Goal: Information Seeking & Learning: Learn about a topic

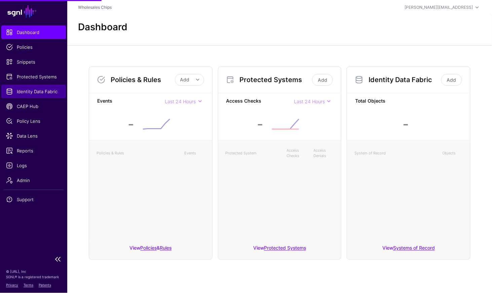
click at [35, 90] on span "Identity Data Fabric" at bounding box center [33, 91] width 55 height 7
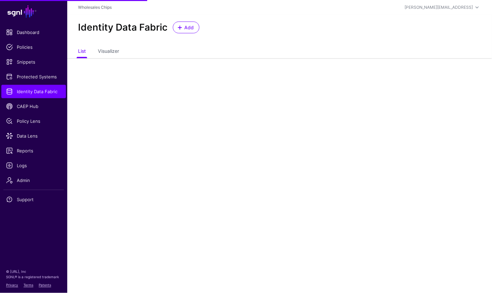
click at [186, 35] on div "Identity Data Fabric Add" at bounding box center [279, 30] width 425 height 31
click at [186, 25] on span "Add" at bounding box center [189, 27] width 11 height 7
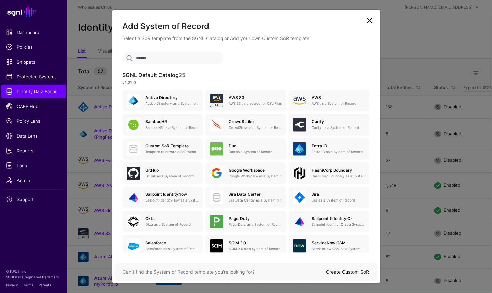
click at [38, 77] on ngb-modal-window "Add System of Record Select a SoR template from the SGNL Catalog or Add your ow…" at bounding box center [246, 146] width 492 height 293
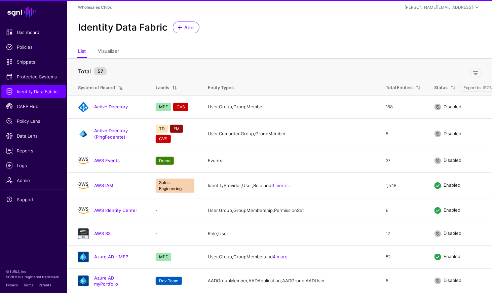
click at [38, 77] on span "Protected Systems" at bounding box center [33, 76] width 55 height 7
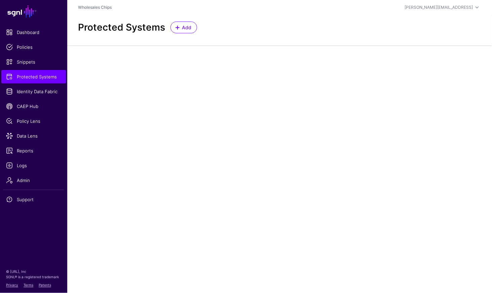
click at [275, 69] on main "SGNL Dashboard Policies Snippets Protected Systems Identity Data Fabric CAEP Hu…" at bounding box center [246, 146] width 492 height 293
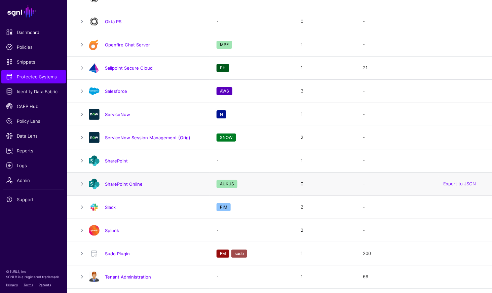
scroll to position [741, 0]
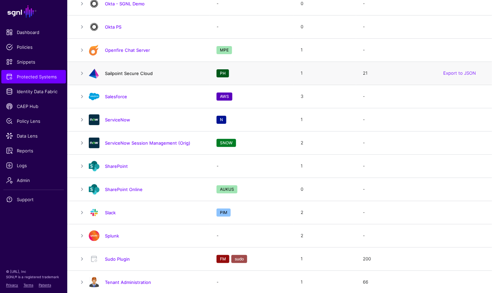
click at [116, 72] on link "Sailpoint Secure Cloud" at bounding box center [129, 73] width 48 height 5
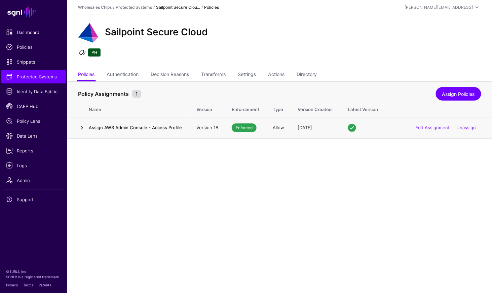
click at [83, 127] on link at bounding box center [82, 128] width 8 height 8
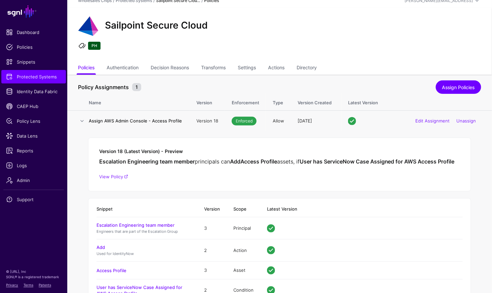
scroll to position [44, 0]
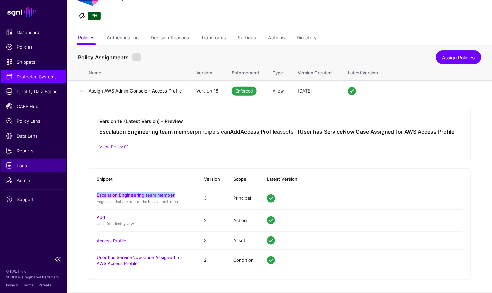
click at [29, 168] on span "Logs" at bounding box center [33, 165] width 55 height 7
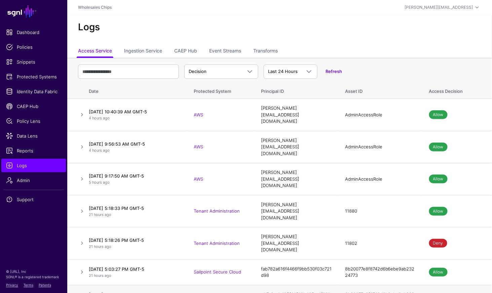
click at [462, 292] on link "View in Policy Lens" at bounding box center [456, 296] width 40 height 5
click at [471, 269] on link "View in Policy Lens" at bounding box center [456, 271] width 40 height 5
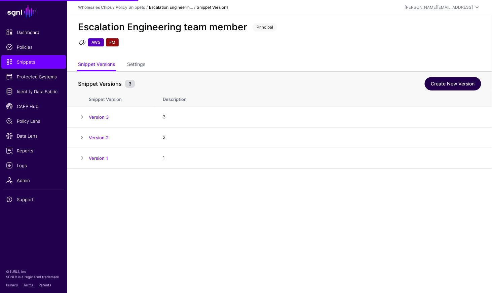
click at [445, 79] on link "Create New Version" at bounding box center [453, 83] width 56 height 13
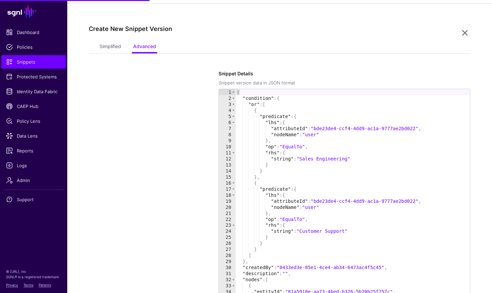
scroll to position [168, 0]
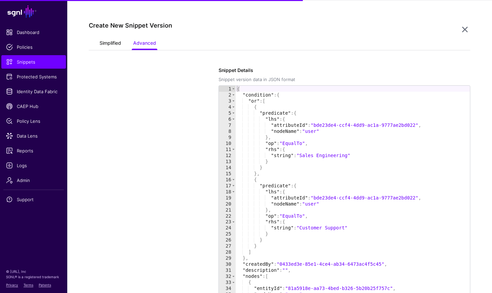
click at [113, 40] on link "Simplified" at bounding box center [110, 43] width 22 height 13
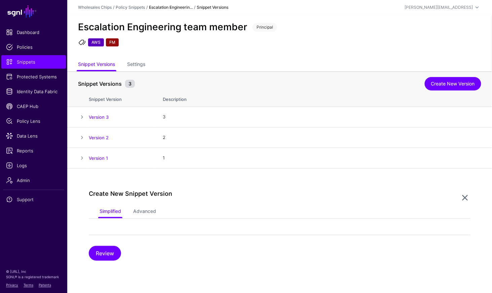
click at [337, 175] on div "Create New Snippet Version Simplified Advanced Review Snippet Details Snippet v…" at bounding box center [279, 225] width 425 height 114
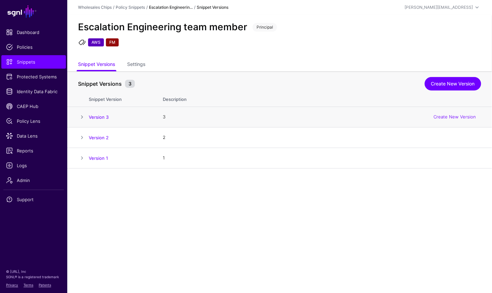
click at [100, 113] on td "Version 3" at bounding box center [122, 117] width 67 height 21
click at [455, 75] on div "Snippet Versions 3 Create New Version" at bounding box center [279, 82] width 403 height 14
click at [453, 79] on link "Create New Version" at bounding box center [453, 83] width 56 height 13
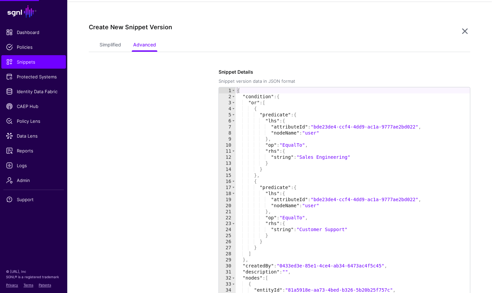
scroll to position [168, 0]
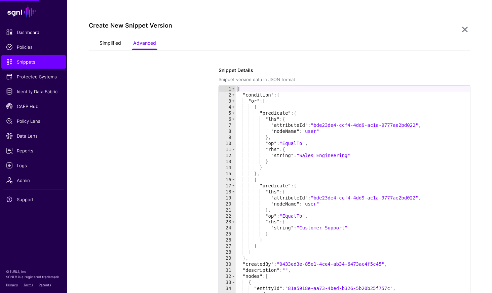
click at [107, 42] on link "Simplified" at bounding box center [110, 43] width 22 height 13
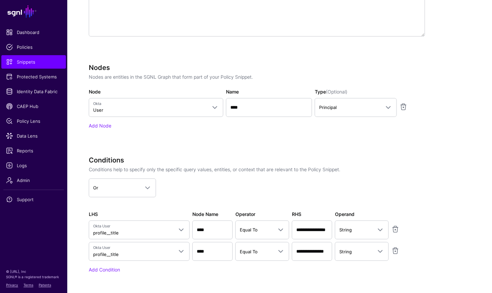
scroll to position [309, 0]
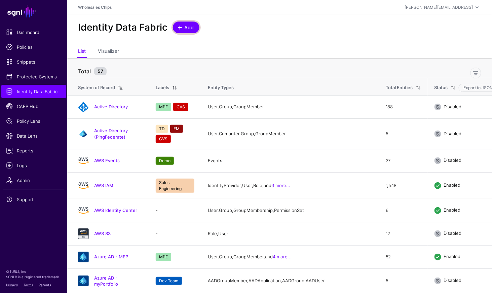
click at [187, 32] on link "Add" at bounding box center [186, 28] width 27 height 12
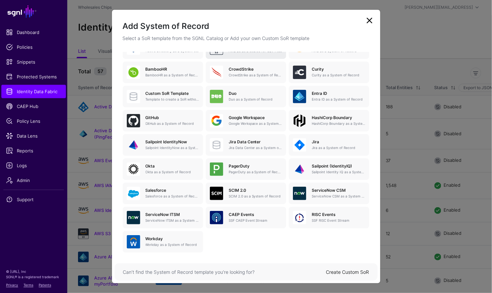
scroll to position [50, 0]
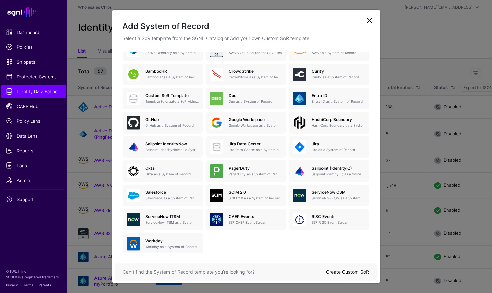
click at [370, 21] on link at bounding box center [369, 20] width 11 height 11
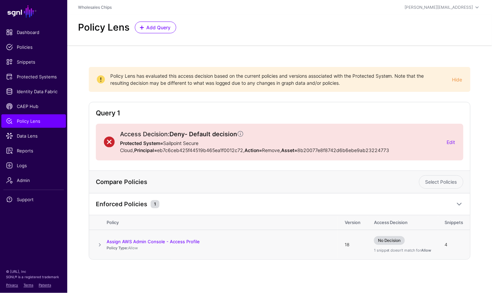
click at [99, 241] on span at bounding box center [100, 245] width 8 height 8
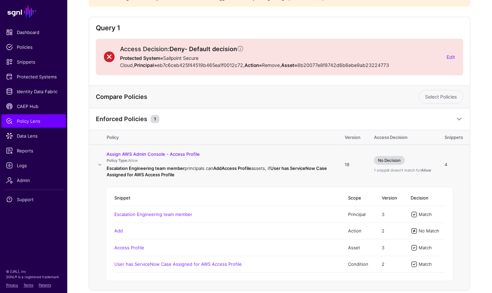
scroll to position [115, 0]
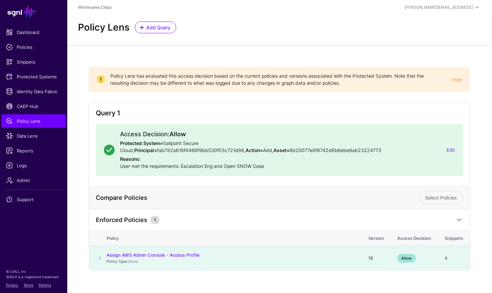
click at [98, 256] on span at bounding box center [100, 258] width 8 height 8
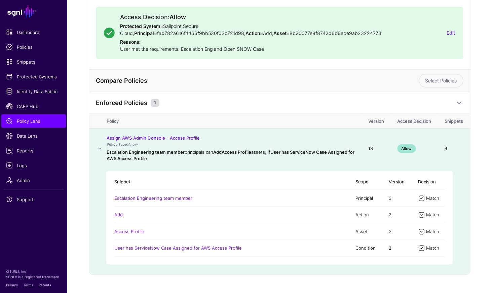
scroll to position [120, 0]
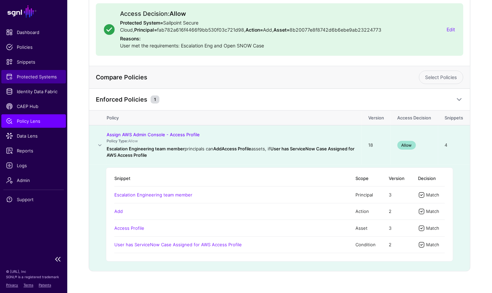
click at [50, 79] on span "Protected Systems" at bounding box center [33, 76] width 55 height 7
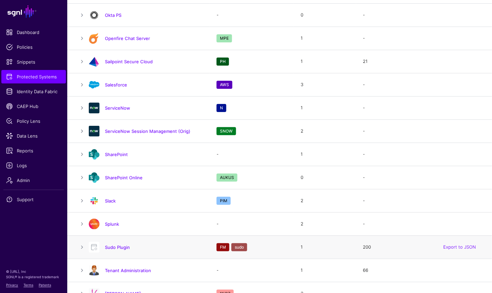
scroll to position [787, 0]
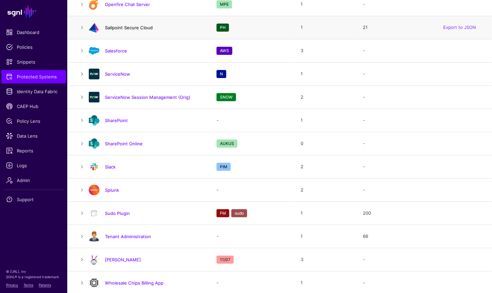
click at [126, 25] on link "Sailpoint Secure Cloud" at bounding box center [129, 27] width 48 height 5
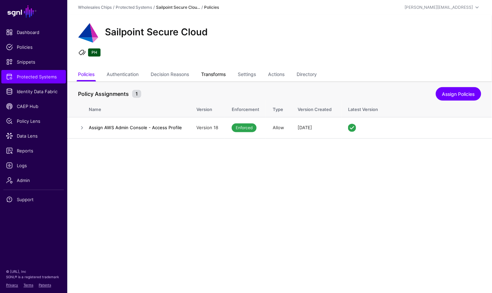
click at [214, 75] on link "Transforms" at bounding box center [213, 75] width 25 height 13
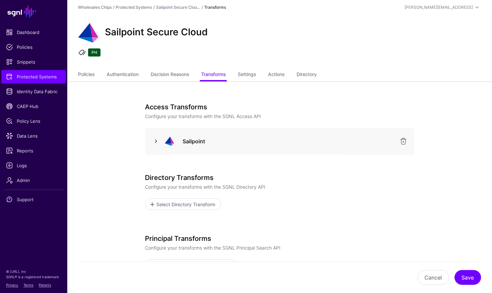
click at [159, 139] on link at bounding box center [156, 141] width 8 height 8
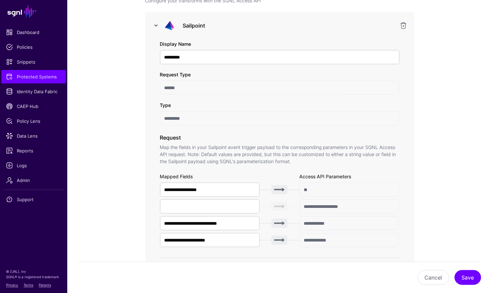
scroll to position [124, 0]
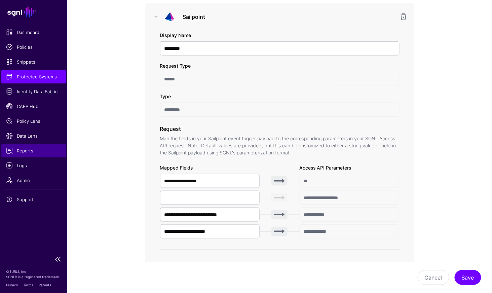
click at [32, 149] on span "Reports" at bounding box center [33, 150] width 55 height 7
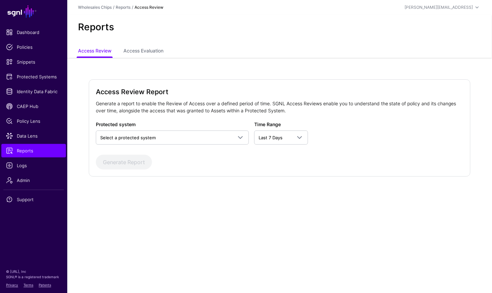
click at [236, 128] on div "Protected system Select a protected system AWS AWS (Directory API) AWS (via Pin…" at bounding box center [172, 133] width 153 height 24
click at [231, 136] on span "Select a protected system" at bounding box center [166, 137] width 132 height 7
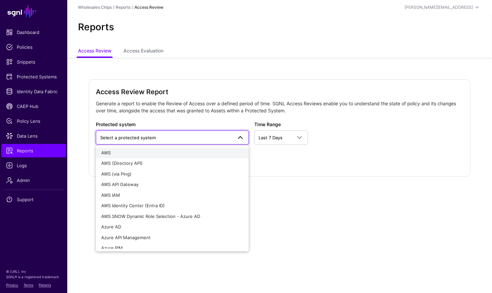
click at [154, 155] on div "AWS" at bounding box center [172, 153] width 142 height 7
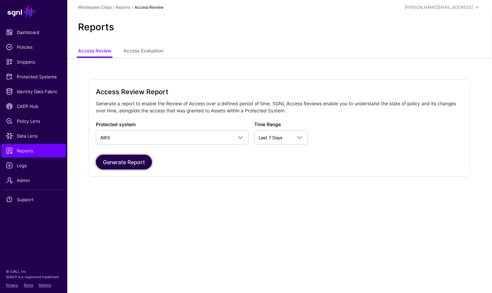
click at [145, 164] on button "Generate Report" at bounding box center [124, 162] width 56 height 15
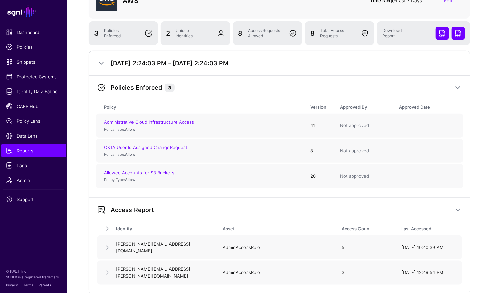
scroll to position [78, 0]
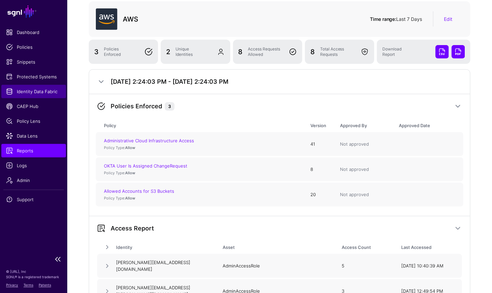
click at [50, 90] on span "Identity Data Fabric" at bounding box center [33, 91] width 55 height 7
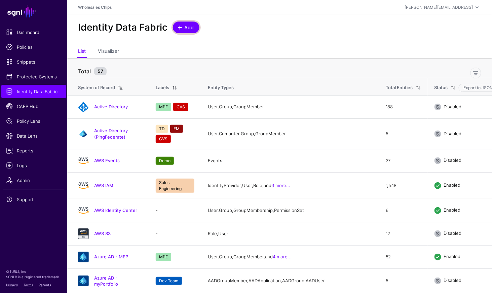
click at [193, 26] on link "Add" at bounding box center [186, 28] width 27 height 12
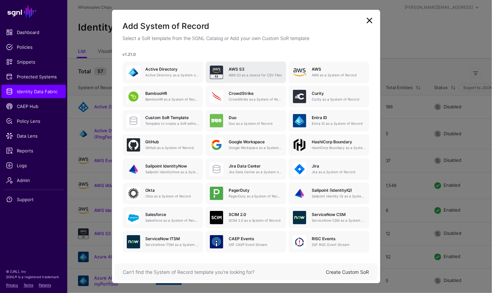
scroll to position [36, 0]
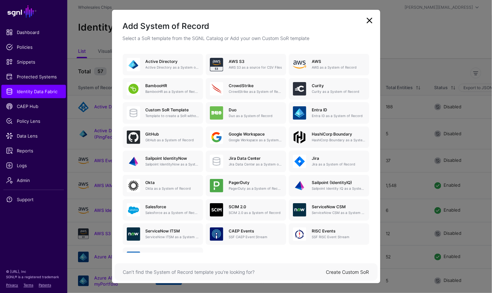
click at [41, 79] on ngb-modal-window "Add System of Record Select a SoR template from the SGNL Catalog or Add your ow…" at bounding box center [246, 146] width 492 height 293
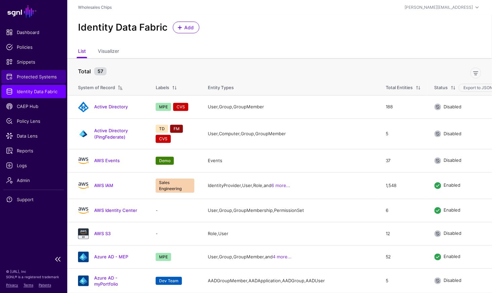
click at [41, 79] on span "Protected Systems" at bounding box center [33, 76] width 55 height 7
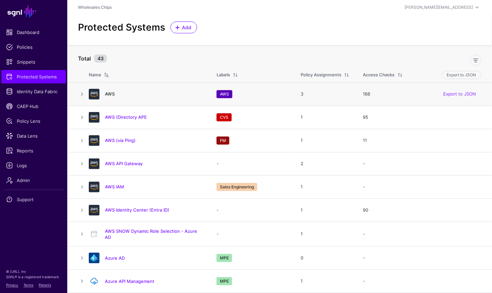
click at [110, 93] on link "AWS" at bounding box center [110, 93] width 10 height 5
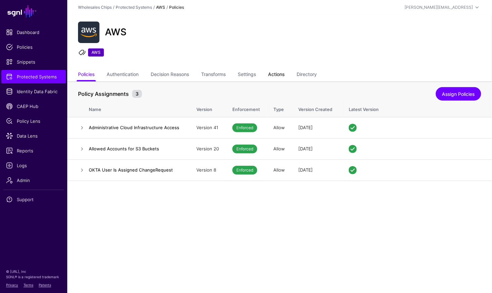
click at [275, 78] on link "Actions" at bounding box center [276, 75] width 16 height 13
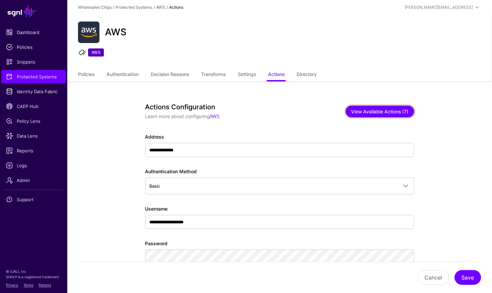
click at [374, 108] on button "View Available Actions (7)" at bounding box center [380, 112] width 69 height 12
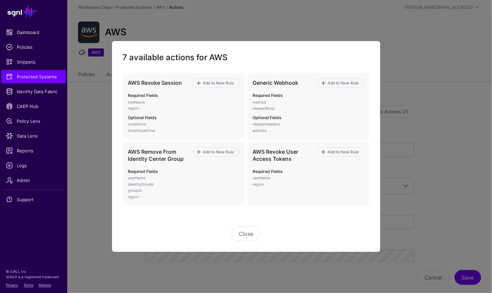
click at [360, 40] on ngb-modal-window "7 available actions for AWS AWS Revoke Session Add to New Rule Required Fields …" at bounding box center [246, 146] width 492 height 293
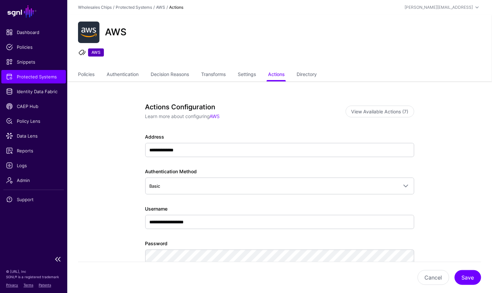
click at [49, 75] on span "Protected Systems" at bounding box center [33, 76] width 55 height 7
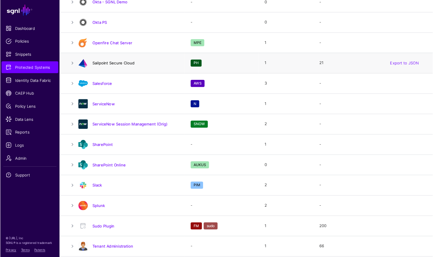
scroll to position [742, 0]
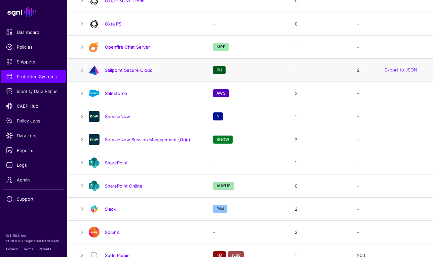
click at [107, 65] on div "Sailpoint Secure Cloud" at bounding box center [144, 70] width 116 height 11
click at [109, 68] on link "Sailpoint Secure Cloud" at bounding box center [129, 70] width 48 height 5
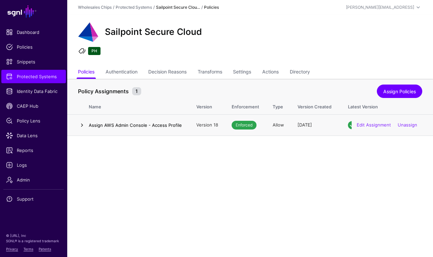
click at [78, 122] on link at bounding box center [82, 125] width 8 height 8
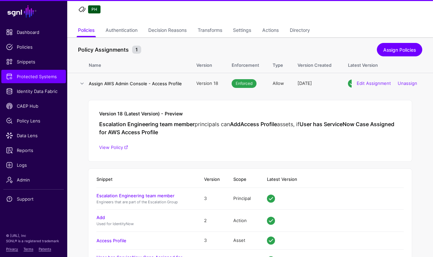
scroll to position [77, 0]
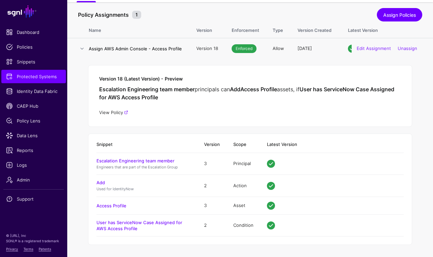
click at [115, 111] on link "View Policy" at bounding box center [113, 112] width 29 height 5
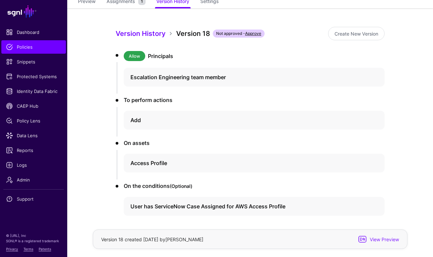
scroll to position [61, 0]
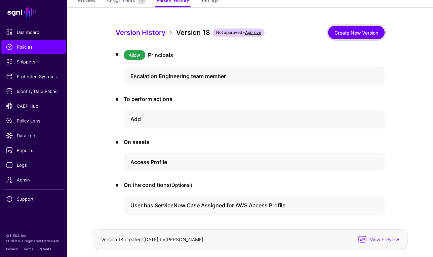
click at [359, 36] on link "Create New Version" at bounding box center [356, 32] width 56 height 13
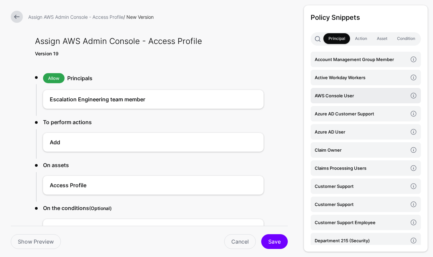
scroll to position [20, 0]
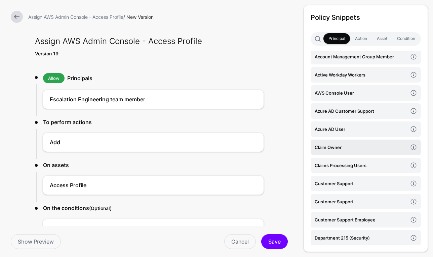
click at [347, 140] on link "Claim Owner" at bounding box center [366, 147] width 110 height 15
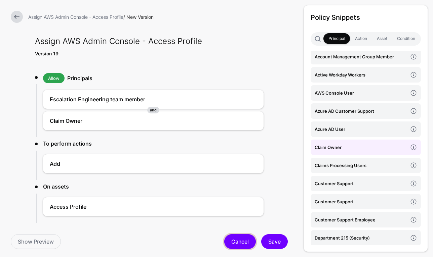
click at [245, 239] on link "Cancel" at bounding box center [240, 242] width 32 height 15
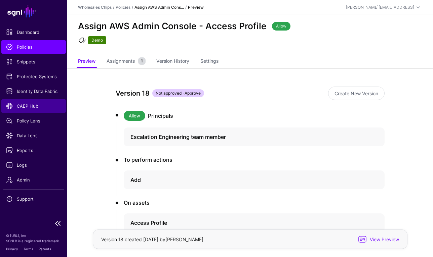
click at [36, 106] on span "CAEP Hub" at bounding box center [33, 106] width 55 height 7
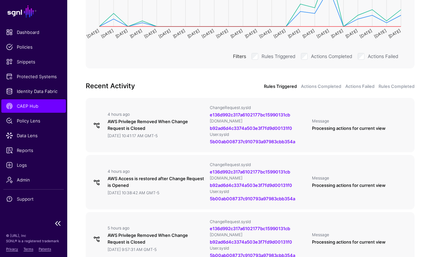
scroll to position [177, 0]
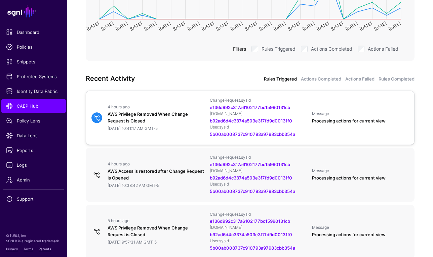
click at [154, 123] on div "AWS Privilege Removed When Change Request is Closed" at bounding box center [156, 117] width 97 height 13
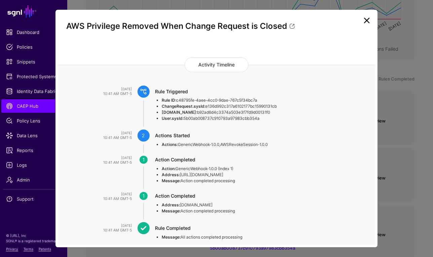
scroll to position [47, 0]
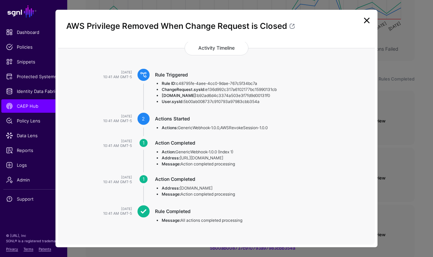
click at [370, 21] on link at bounding box center [366, 20] width 11 height 11
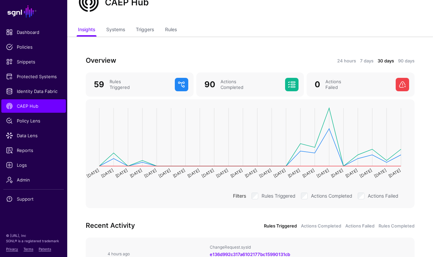
scroll to position [0, 0]
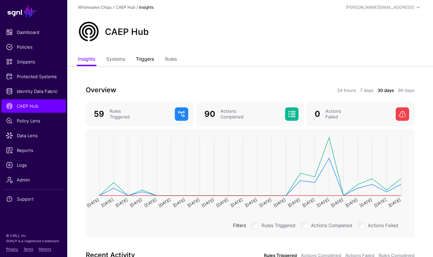
click at [143, 59] on link "Triggers" at bounding box center [145, 59] width 18 height 13
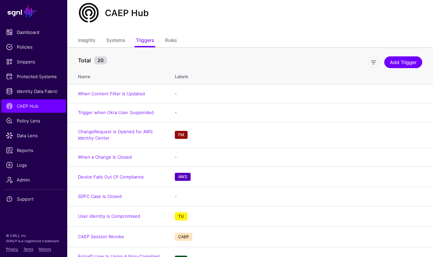
scroll to position [21, 0]
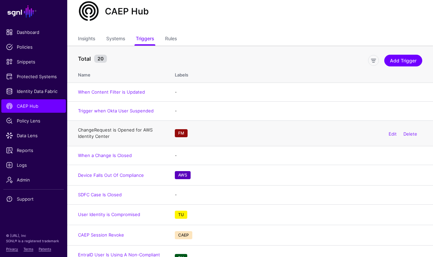
click at [132, 130] on link "ChangeRequest is Opened for AWS Identity Center" at bounding box center [115, 133] width 75 height 12
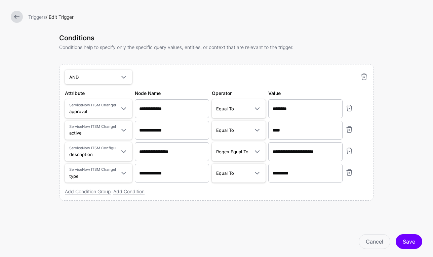
scroll to position [322, 0]
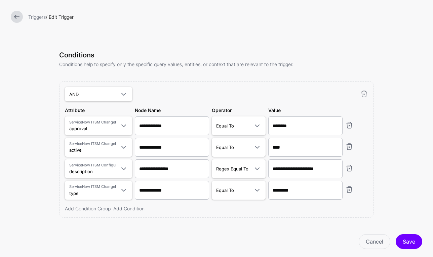
click at [18, 22] on link at bounding box center [17, 17] width 12 height 12
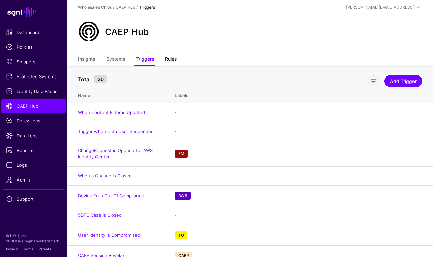
click at [170, 58] on link "Rules" at bounding box center [171, 59] width 12 height 13
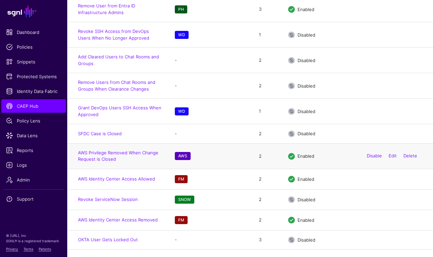
scroll to position [448, 0]
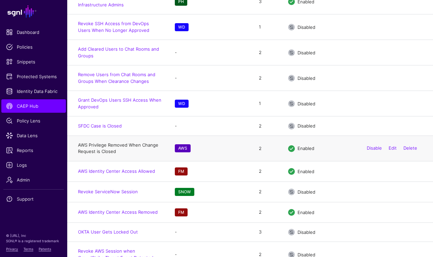
click at [132, 143] on link "AWS Privilege Removed When Change Request is Closed" at bounding box center [118, 149] width 80 height 12
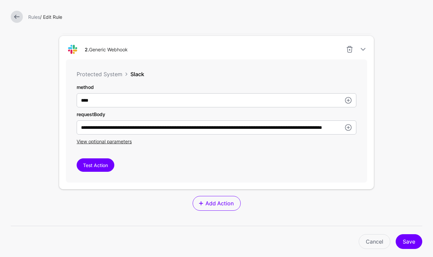
scroll to position [353, 0]
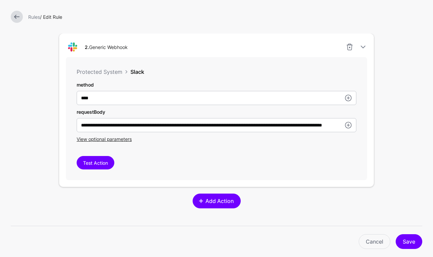
click at [216, 201] on span "Add Action" at bounding box center [219, 201] width 30 height 8
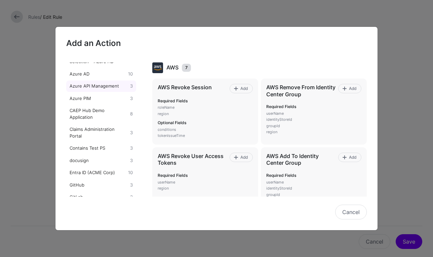
scroll to position [108, 0]
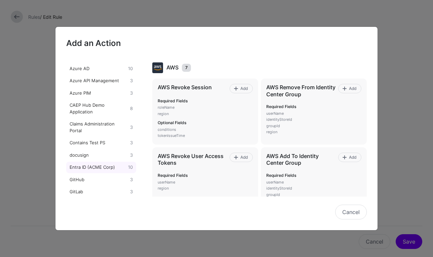
click at [108, 170] on div "Entra ID (ACME Corp)" at bounding box center [97, 167] width 58 height 7
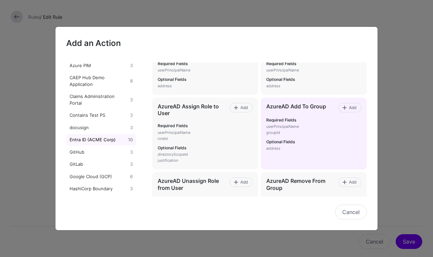
scroll to position [40, 0]
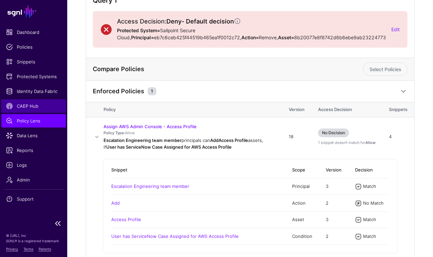
scroll to position [115, 0]
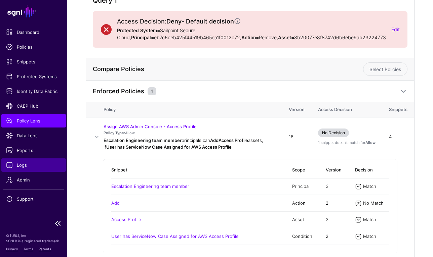
click at [28, 168] on span "Logs" at bounding box center [33, 165] width 55 height 7
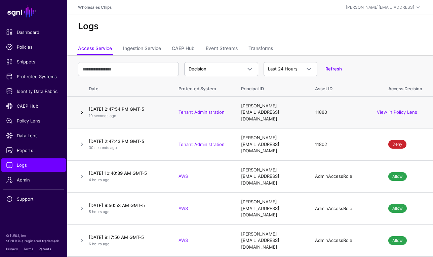
click at [81, 111] on link at bounding box center [82, 113] width 8 height 8
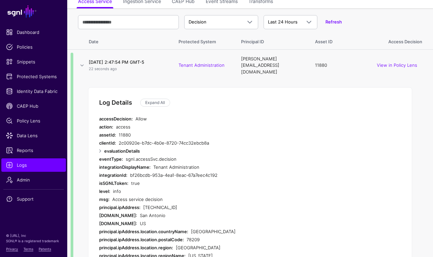
scroll to position [27, 0]
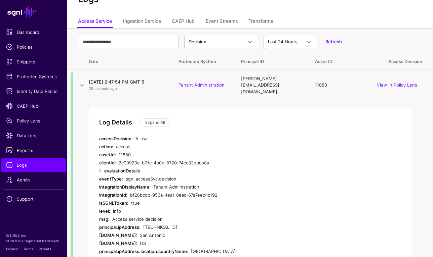
click at [78, 84] on td at bounding box center [76, 85] width 19 height 32
click at [80, 83] on link at bounding box center [82, 85] width 8 height 8
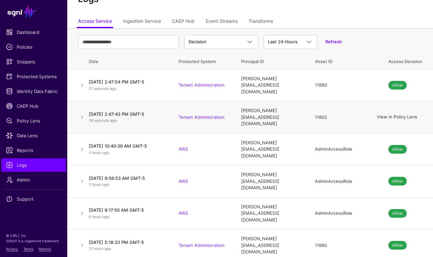
click at [400, 115] on link "View in Policy Lens" at bounding box center [397, 117] width 40 height 5
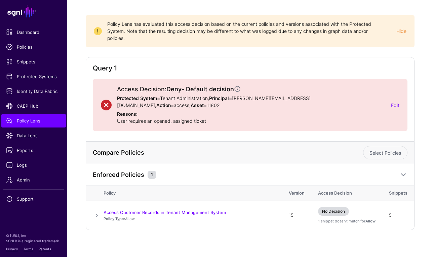
scroll to position [48, 0]
